Goal: Task Accomplishment & Management: Complete application form

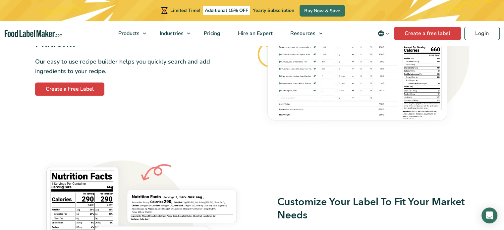
scroll to position [439, 0]
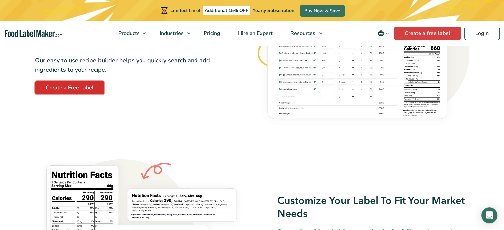
click at [75, 92] on link "Create a Free Label" at bounding box center [69, 87] width 69 height 13
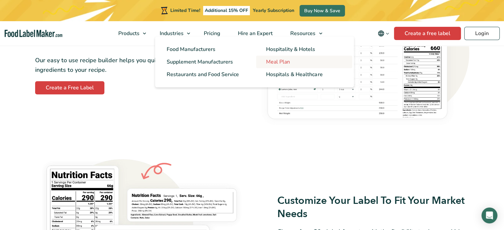
click at [268, 61] on span "Meal Plan" at bounding box center [278, 61] width 24 height 7
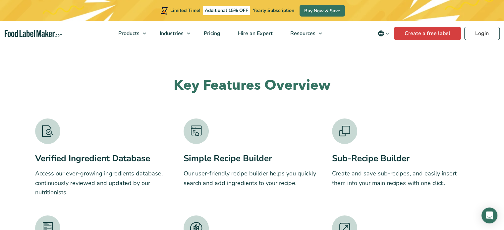
scroll to position [1398, 0]
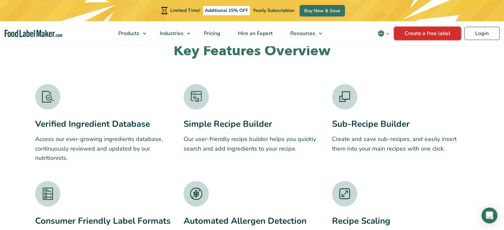
click at [407, 32] on link "Create a free label" at bounding box center [427, 33] width 67 height 13
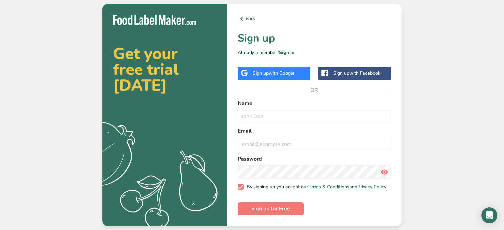
click at [286, 71] on span "with Google" at bounding box center [282, 73] width 26 height 6
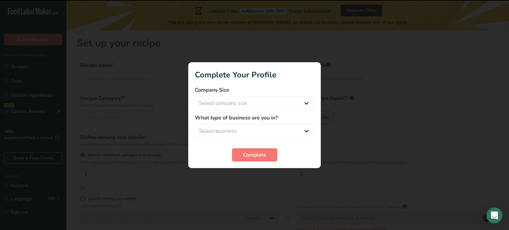
click at [386, 178] on div at bounding box center [254, 115] width 509 height 230
click at [294, 102] on select "Select company size Fewer than 10 Employees 10 to 50 Employees 51 to 500 Employ…" at bounding box center [254, 103] width 119 height 13
select select "1"
click at [195, 97] on select "Select company size Fewer than 10 Employees 10 to 50 Employees 51 to 500 Employ…" at bounding box center [254, 103] width 119 height 13
click at [288, 131] on select "Select business Packaged Food Manufacturer Restaurant & Cafe Bakery Meal Plans …" at bounding box center [254, 131] width 119 height 13
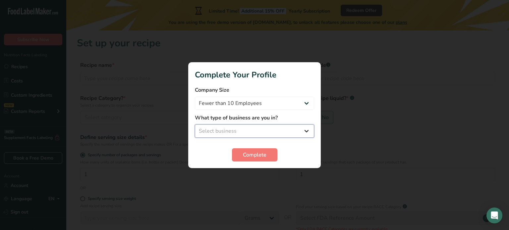
select select "6"
click at [195, 125] on select "Select business Packaged Food Manufacturer Restaurant & Cafe Bakery Meal Plans …" at bounding box center [254, 131] width 119 height 13
click at [270, 137] on select "Packaged Food Manufacturer Restaurant & Cafe Bakery Meal Plans & Catering Compa…" at bounding box center [254, 131] width 119 height 13
click at [195, 125] on select "Packaged Food Manufacturer Restaurant & Cafe Bakery Meal Plans & Catering Compa…" at bounding box center [254, 131] width 119 height 13
click at [268, 152] on button "Complete" at bounding box center [254, 154] width 45 height 13
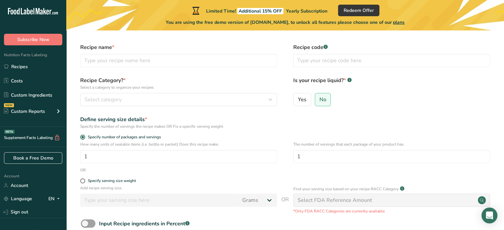
scroll to position [8, 0]
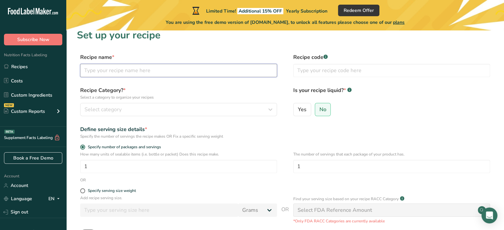
click at [196, 73] on input "text" at bounding box center [178, 70] width 197 height 13
click at [197, 73] on input "text" at bounding box center [178, 70] width 197 height 13
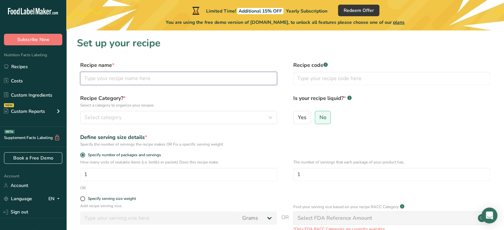
click at [172, 77] on input "text" at bounding box center [178, 78] width 197 height 13
type input "Protein Rice"
click at [179, 119] on div "Select category" at bounding box center [176, 118] width 184 height 8
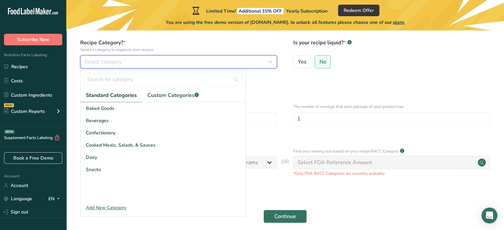
scroll to position [52, 0]
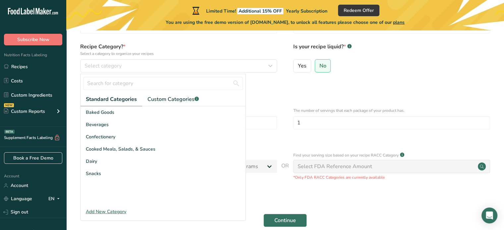
click at [119, 213] on div "Add New Category" at bounding box center [163, 211] width 165 height 7
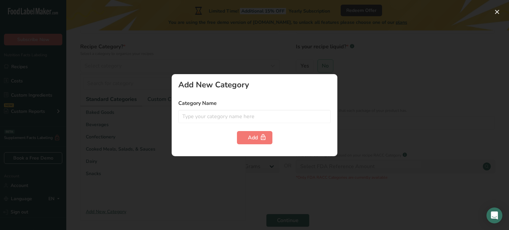
drag, startPoint x: 214, startPoint y: 127, endPoint x: 216, endPoint y: 110, distance: 17.1
click at [216, 110] on form "Category Name Add" at bounding box center [254, 121] width 152 height 45
click at [215, 115] on input "text" at bounding box center [254, 116] width 152 height 13
type input "C"
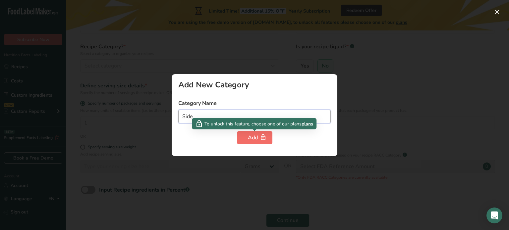
type input "Side"
click at [253, 140] on div "Add" at bounding box center [255, 138] width 14 height 8
click at [259, 137] on span "button" at bounding box center [263, 138] width 8 height 8
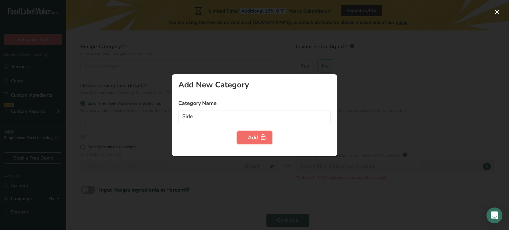
click at [259, 137] on span "button" at bounding box center [263, 138] width 8 height 8
click at [388, 43] on div at bounding box center [254, 115] width 509 height 230
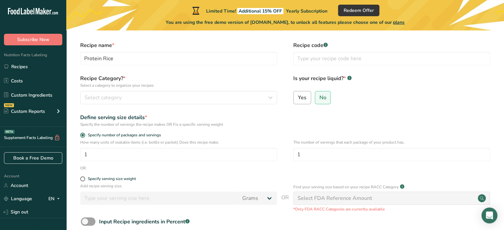
scroll to position [19, 0]
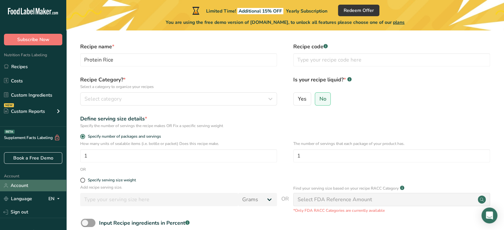
click at [24, 187] on link "Account" at bounding box center [33, 186] width 66 height 12
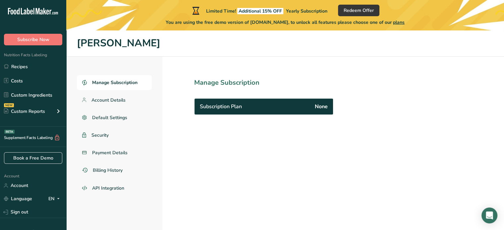
click at [319, 109] on span "None" at bounding box center [321, 107] width 13 height 8
click at [25, 87] on link "Costs" at bounding box center [33, 81] width 66 height 13
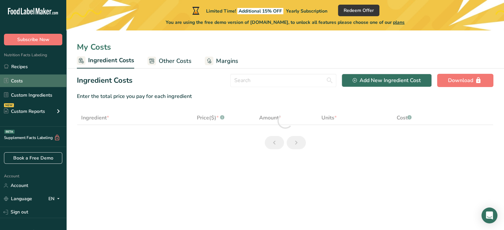
select select "1"
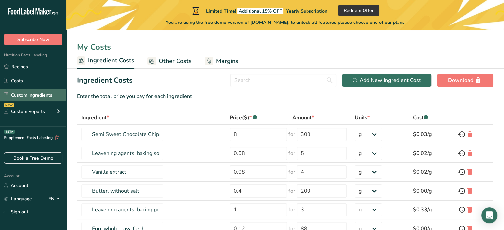
click at [25, 98] on link "Custom Ingredients" at bounding box center [33, 95] width 66 height 13
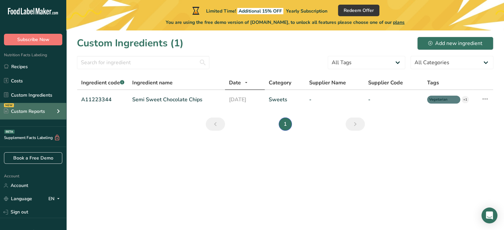
click at [26, 116] on div "NEW Custom Reports" at bounding box center [33, 111] width 66 height 17
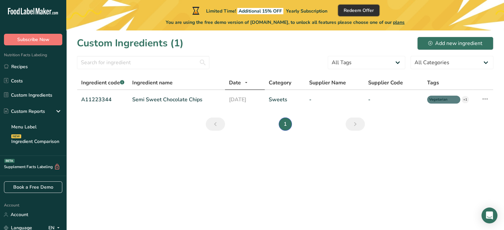
click at [362, 5] on button "Redeem Offer" at bounding box center [358, 11] width 41 height 12
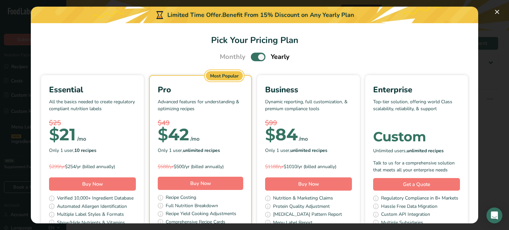
scroll to position [4, 0]
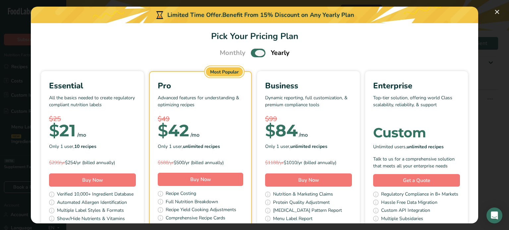
click at [251, 51] on span "Pick Your Pricing Plan Modal" at bounding box center [258, 53] width 15 height 8
click at [251, 51] on input "Pick Your Pricing Plan Modal" at bounding box center [253, 53] width 4 height 4
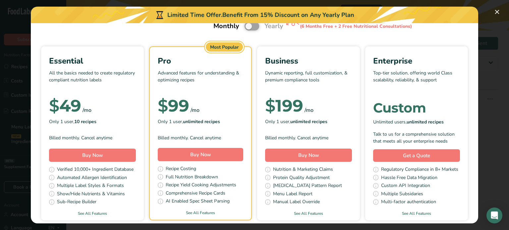
scroll to position [25, 0]
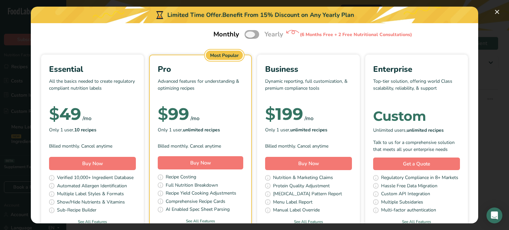
click at [250, 33] on span "Pick Your Pricing Plan Modal" at bounding box center [251, 34] width 15 height 8
click at [249, 33] on input "Pick Your Pricing Plan Modal" at bounding box center [246, 34] width 4 height 4
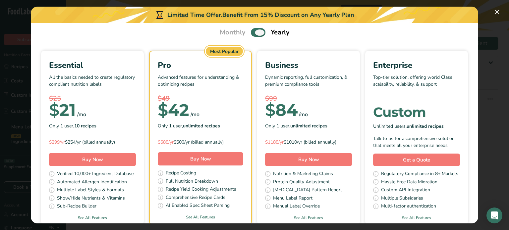
click at [251, 33] on span "Pick Your Pricing Plan Modal" at bounding box center [258, 32] width 15 height 8
click at [251, 33] on input "Pick Your Pricing Plan Modal" at bounding box center [253, 32] width 4 height 4
checkbox input "false"
